Goal: Transaction & Acquisition: Download file/media

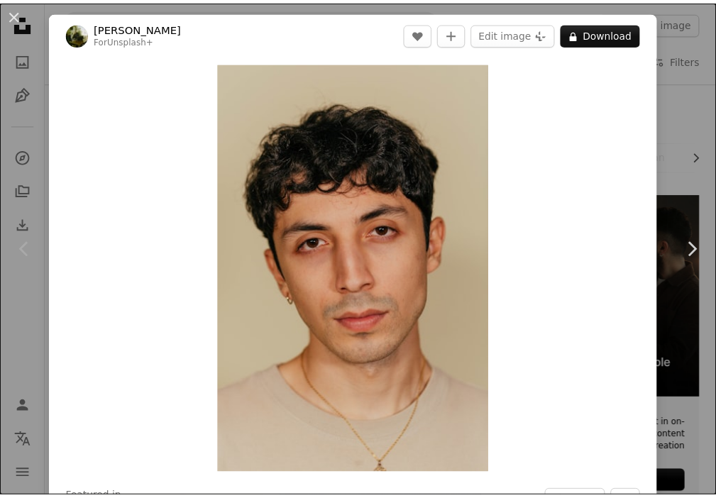
scroll to position [71, 0]
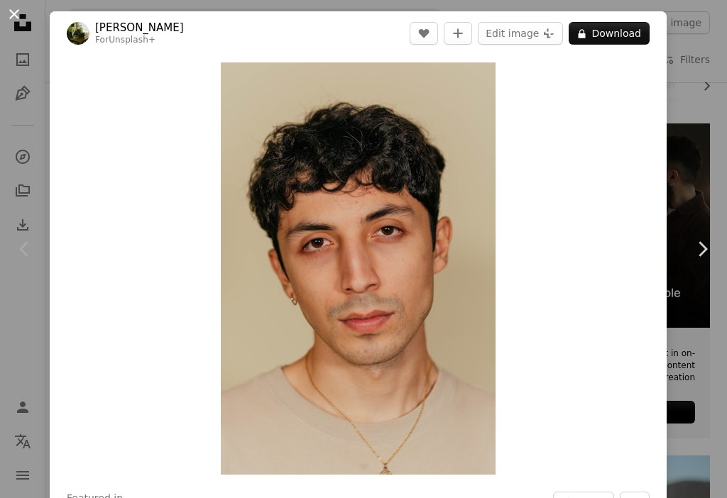
click at [9, 7] on button "An X shape" at bounding box center [14, 14] width 17 height 17
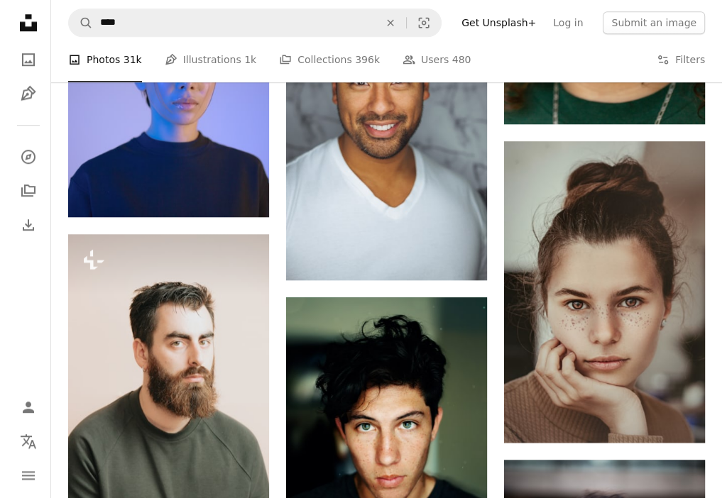
scroll to position [994, 0]
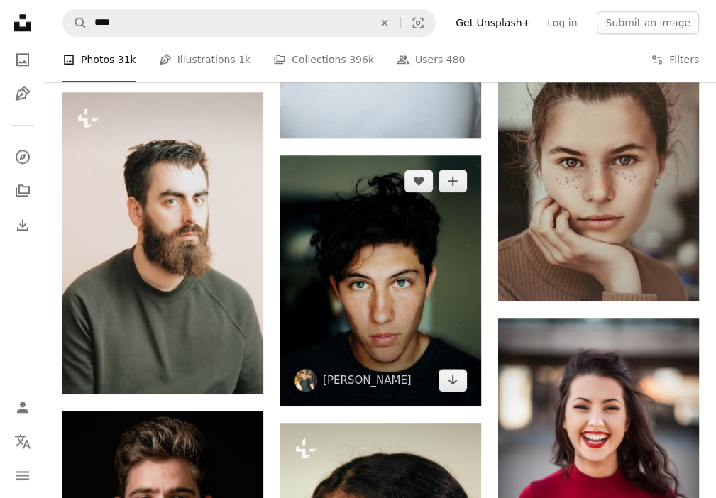
click at [366, 293] on img at bounding box center [380, 280] width 201 height 250
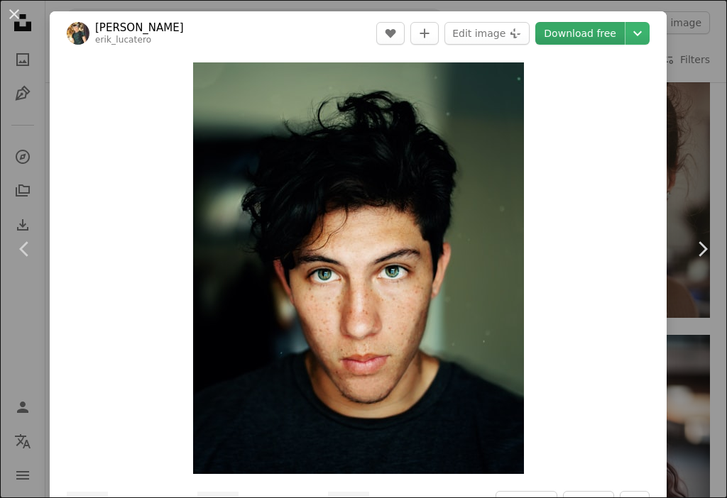
click at [565, 35] on link "Download free" at bounding box center [579, 33] width 89 height 23
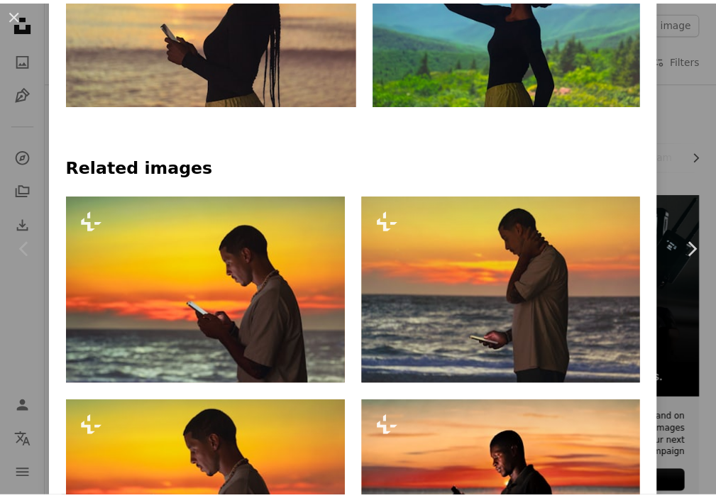
scroll to position [994, 0]
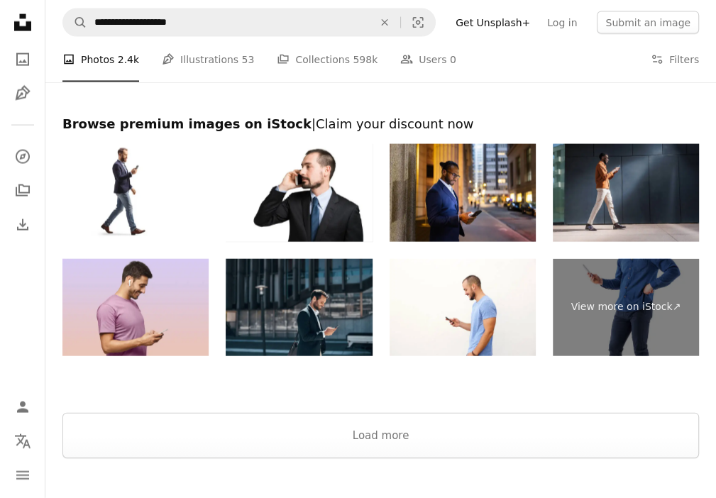
scroll to position [2033, 0]
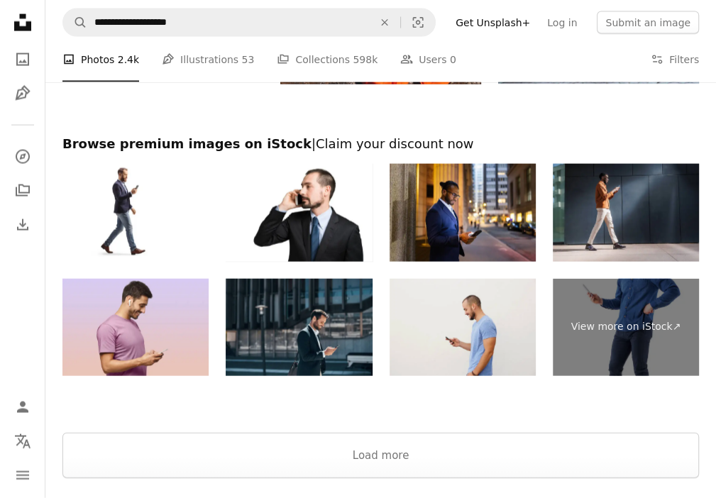
click at [457, 329] on img at bounding box center [463, 328] width 146 height 98
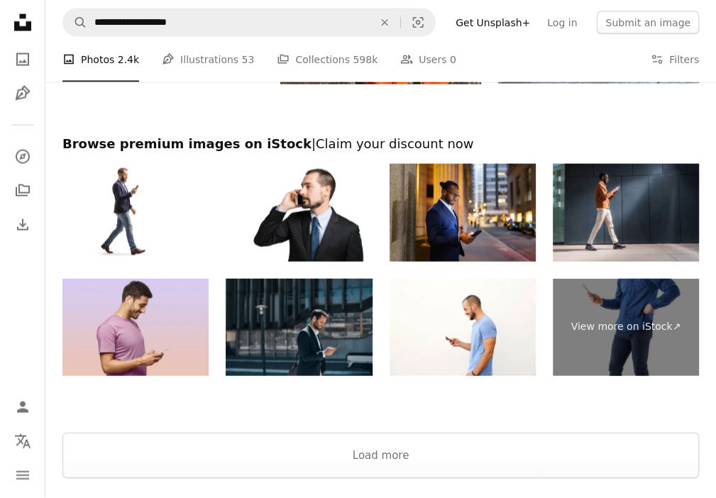
click at [314, 319] on img at bounding box center [299, 328] width 146 height 98
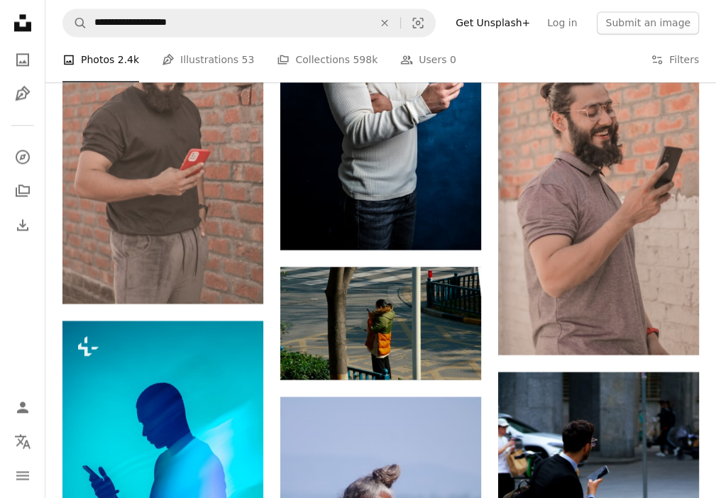
scroll to position [1395, 0]
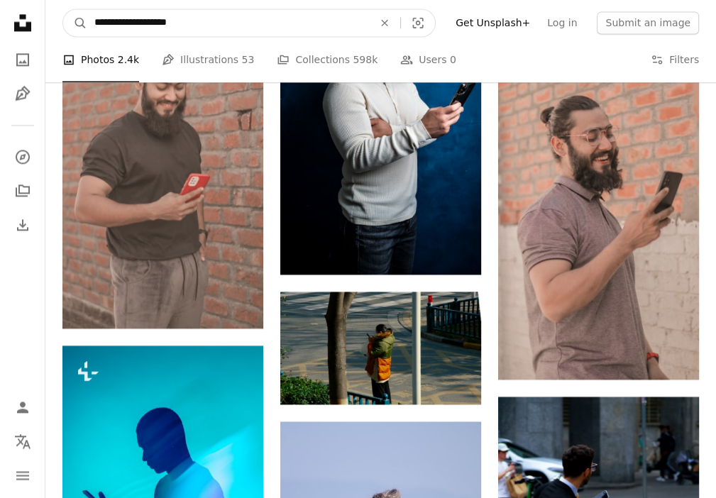
click at [232, 25] on input "**********" at bounding box center [228, 22] width 282 height 27
type input "**********"
click at [63, 9] on button "A magnifying glass" at bounding box center [75, 22] width 24 height 27
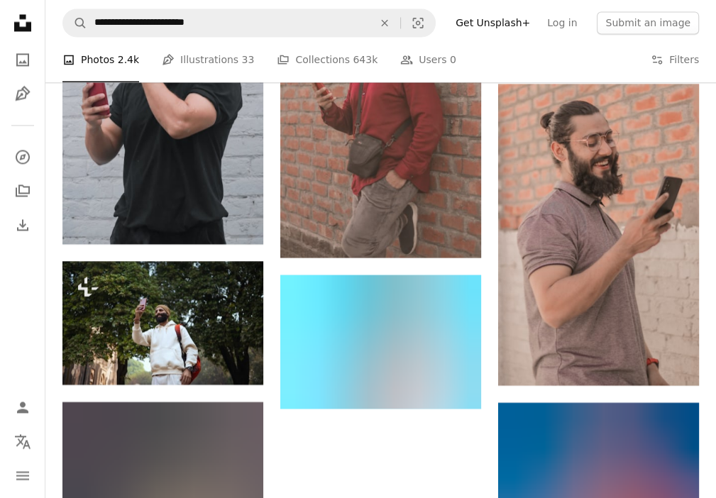
scroll to position [1774, 0]
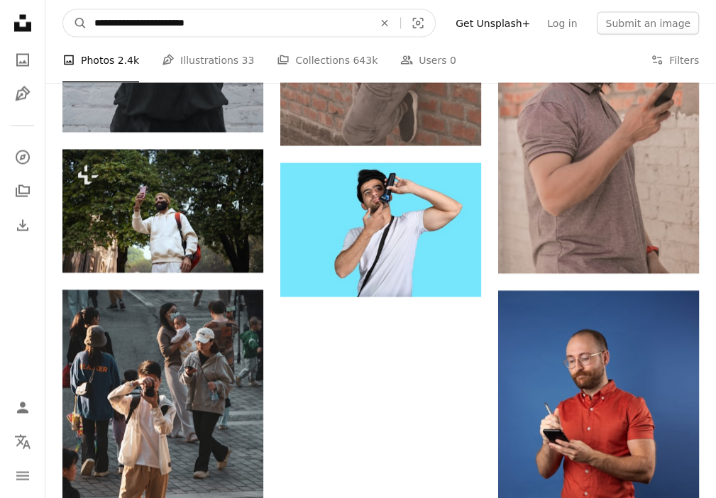
drag, startPoint x: 216, startPoint y: 21, endPoint x: 175, endPoint y: 29, distance: 42.6
click at [175, 29] on input "**********" at bounding box center [228, 22] width 282 height 27
type input "**********"
click at [63, 9] on button "A magnifying glass" at bounding box center [75, 22] width 24 height 27
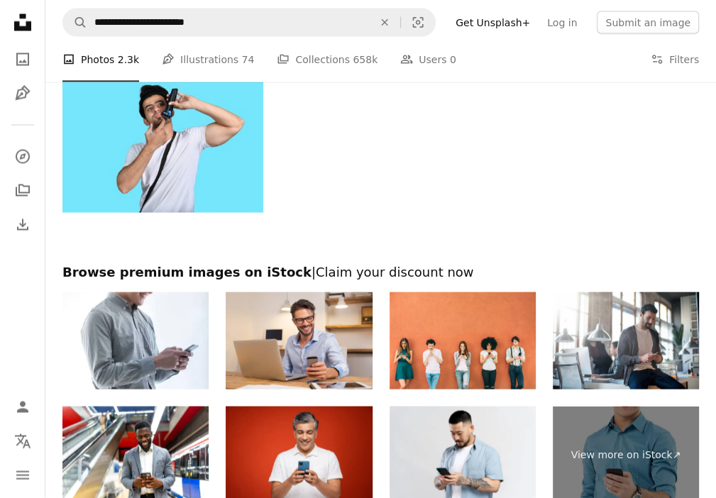
scroll to position [2058, 0]
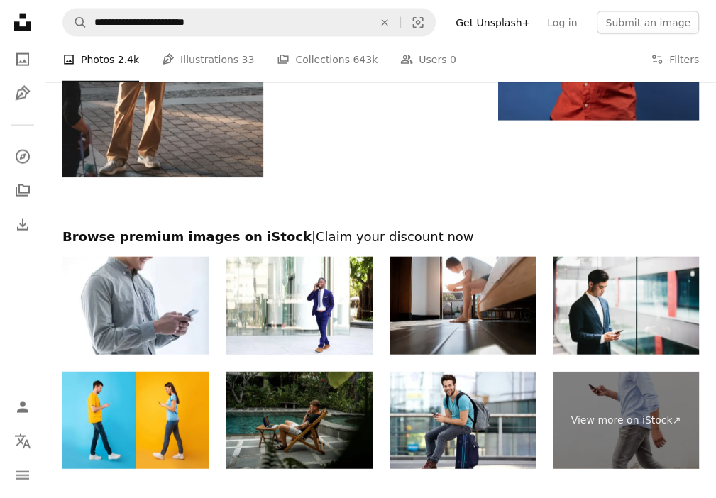
scroll to position [2402, 0]
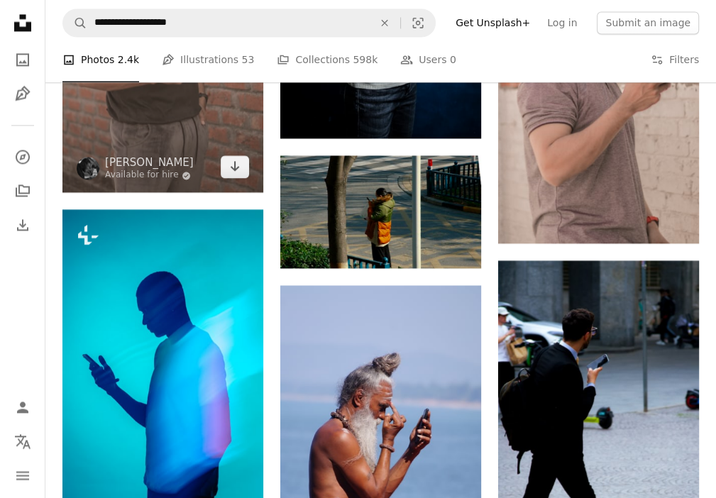
scroll to position [1679, 0]
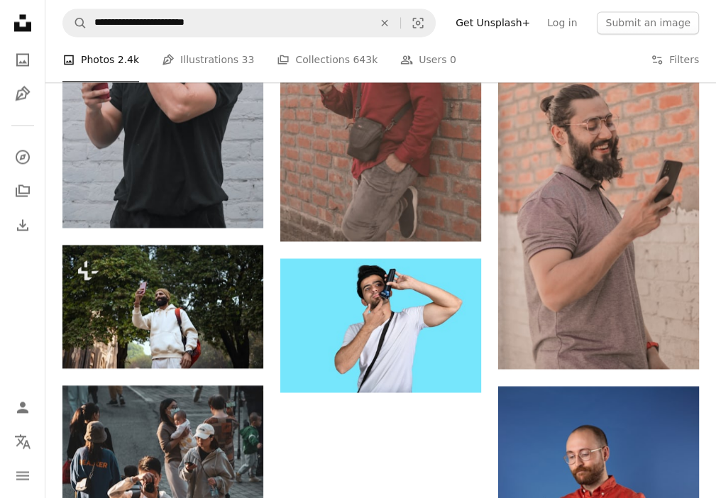
scroll to position [2402, 0]
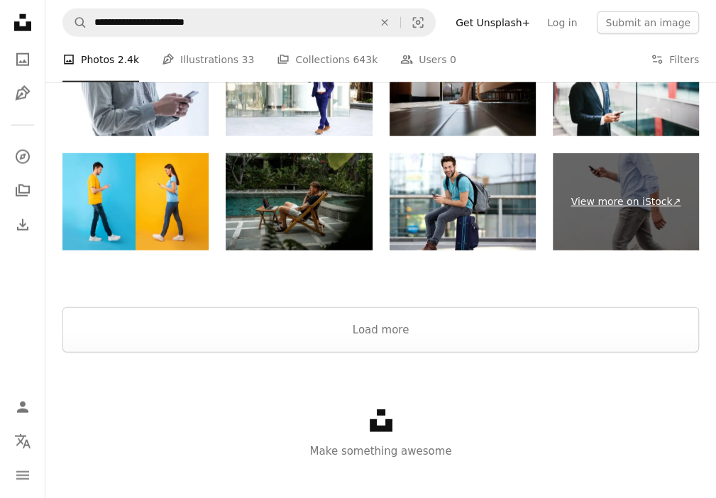
click at [599, 202] on link "View more on iStock ↗" at bounding box center [626, 202] width 146 height 98
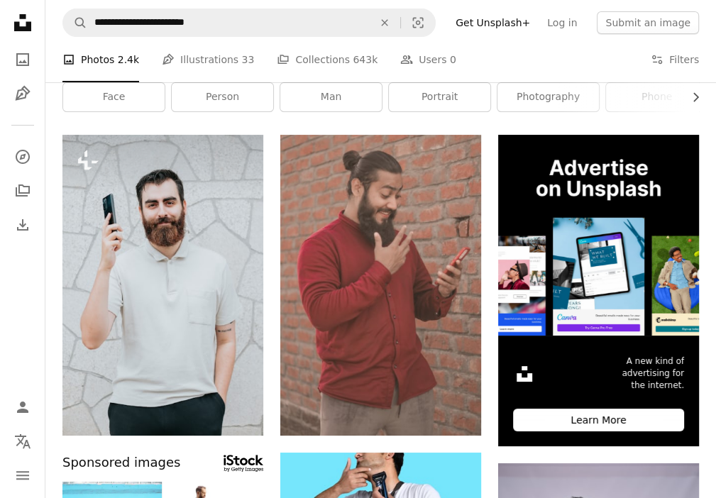
scroll to position [0, 0]
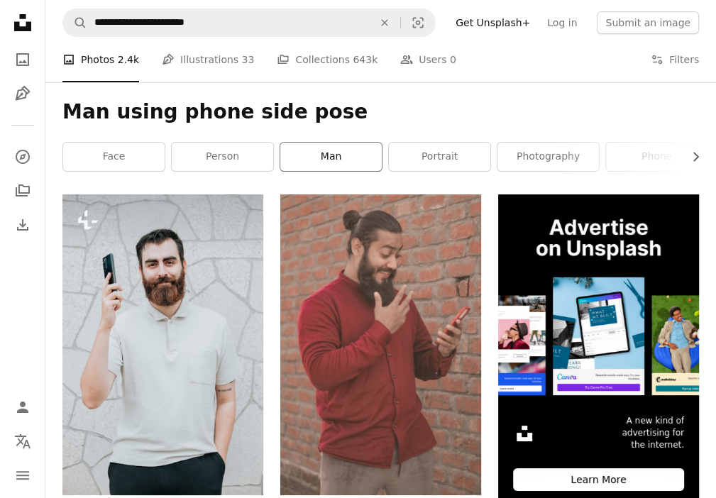
click at [312, 157] on link "man" at bounding box center [330, 157] width 101 height 28
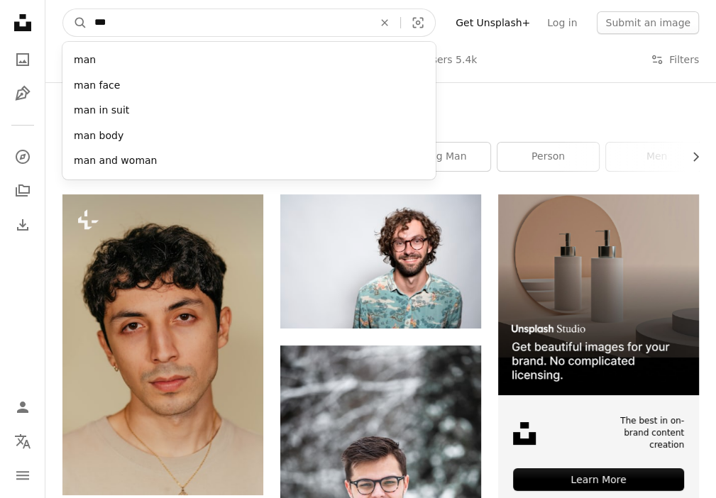
drag, startPoint x: 204, startPoint y: 18, endPoint x: 43, endPoint y: 11, distance: 162.0
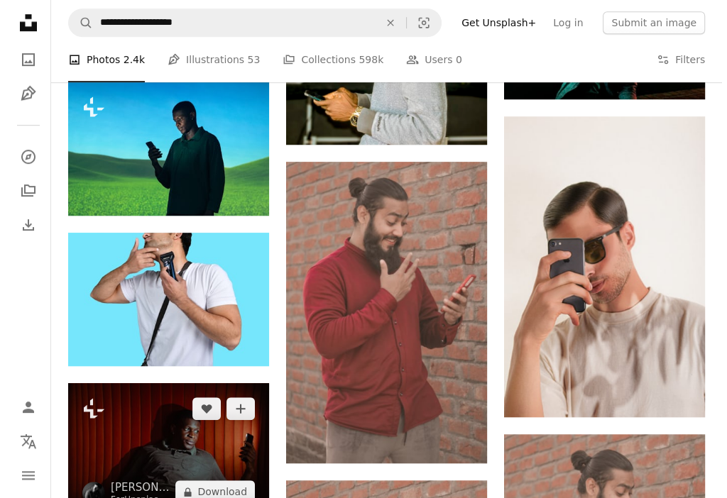
scroll to position [426, 0]
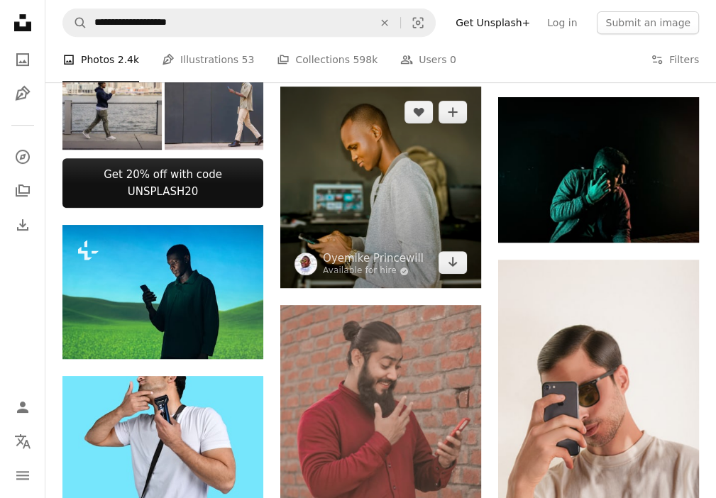
click at [342, 205] on img at bounding box center [380, 188] width 201 height 202
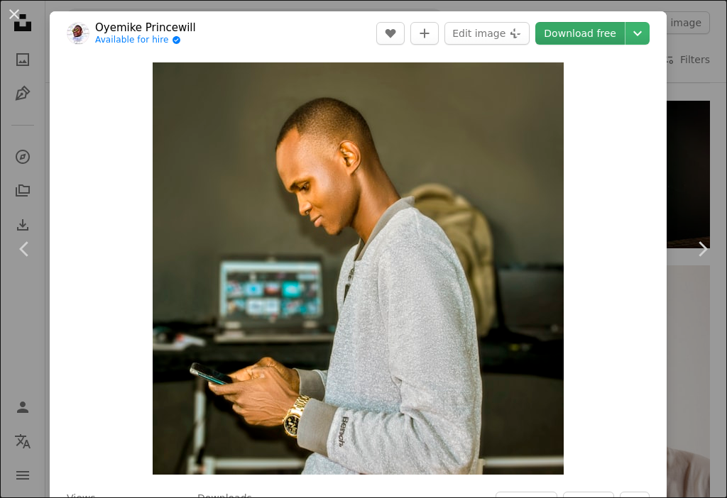
click at [556, 33] on link "Download free" at bounding box center [579, 33] width 89 height 23
